Goal: Find specific page/section: Find specific page/section

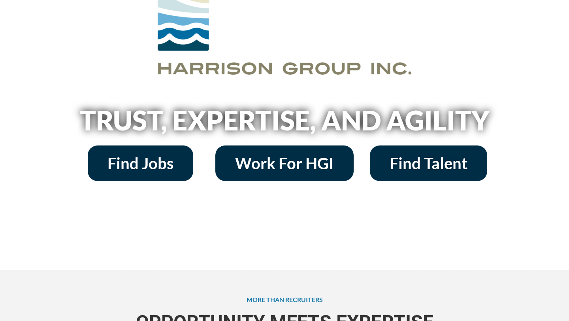
scroll to position [88, 0]
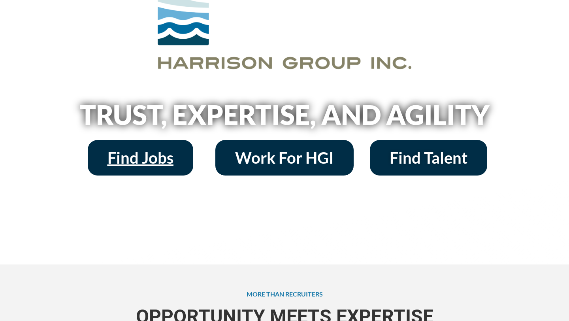
click at [143, 154] on span "Find Jobs" at bounding box center [140, 158] width 66 height 16
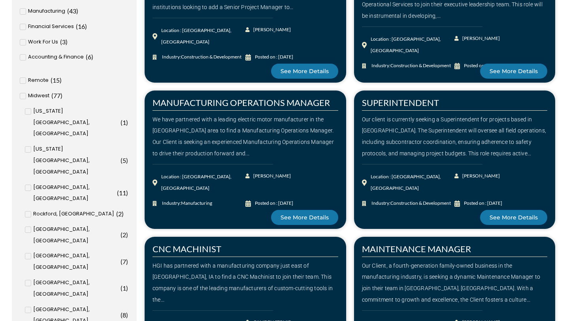
scroll to position [320, 0]
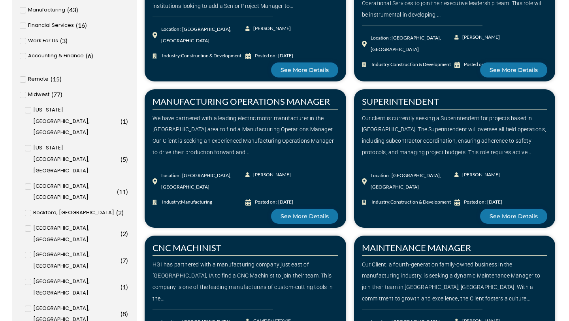
click at [0, 0] on input "Minneapolis, MN ( 12 )" at bounding box center [0, 0] width 0 height 0
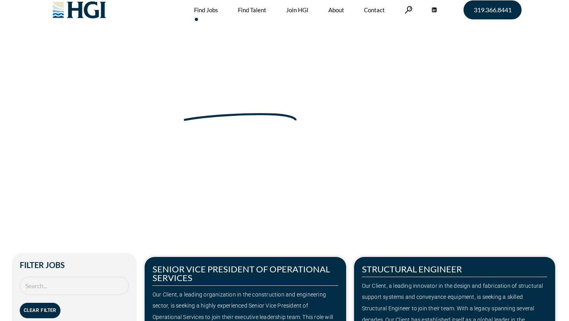
scroll to position [7, 0]
